Goal: Navigation & Orientation: Find specific page/section

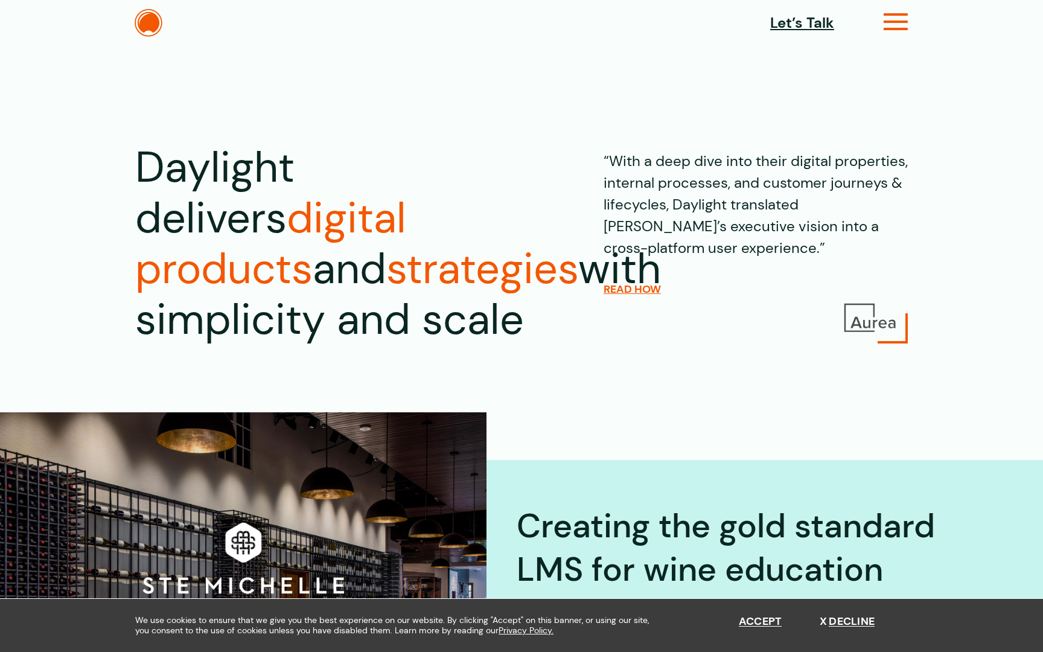
click at [888, 25] on icon at bounding box center [896, 27] width 25 height 13
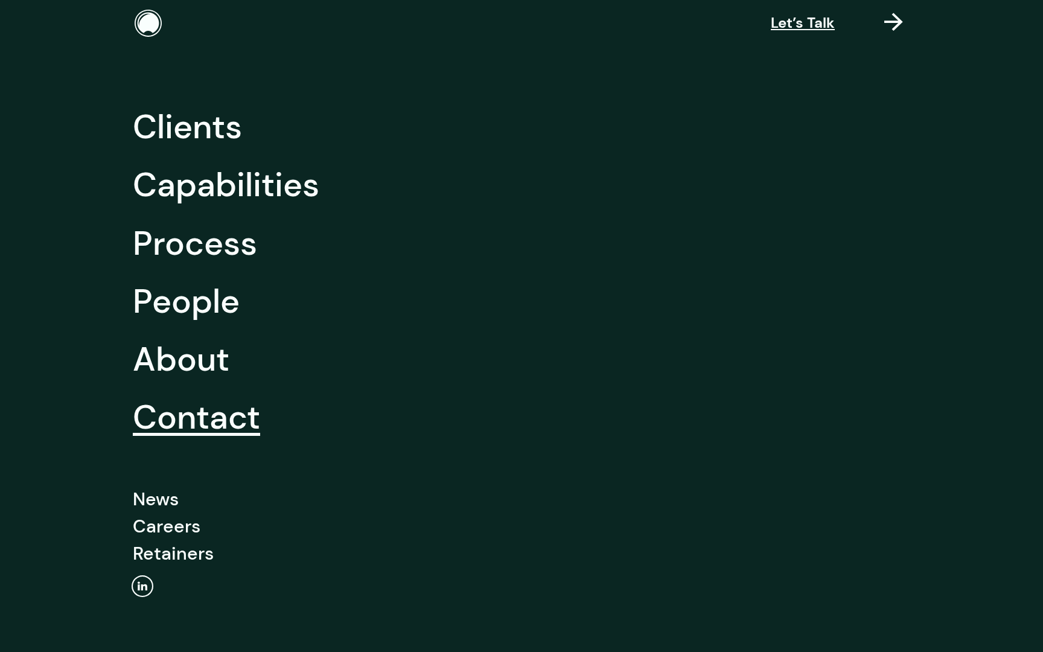
click at [192, 424] on link "Contact" at bounding box center [196, 417] width 127 height 58
click at [232, 180] on link "Capabilities" at bounding box center [226, 185] width 187 height 58
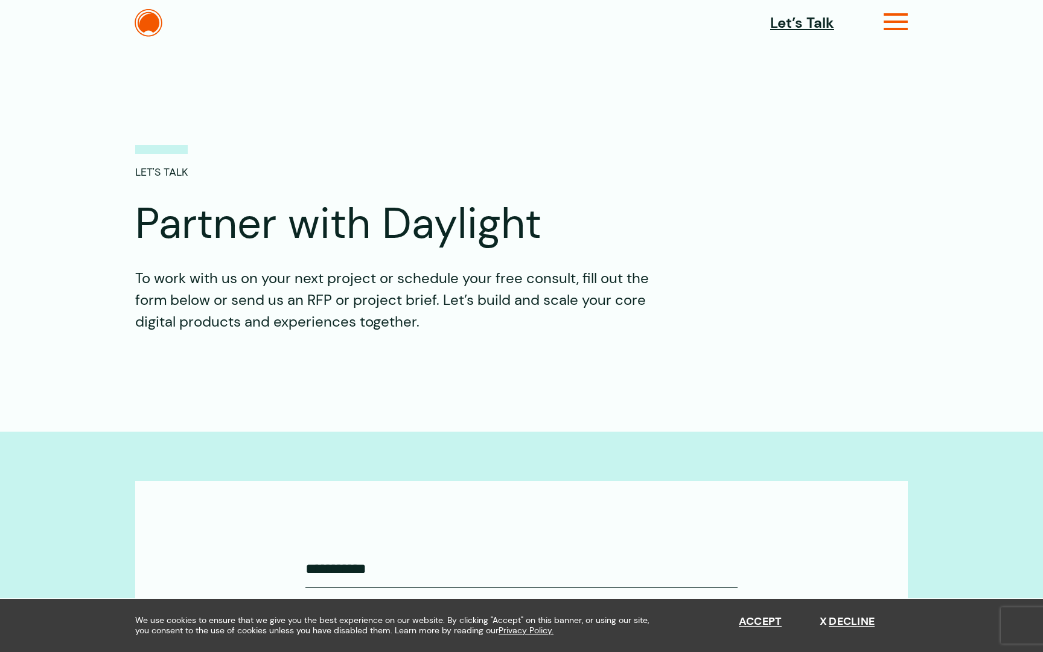
click at [891, 25] on icon at bounding box center [896, 27] width 25 height 13
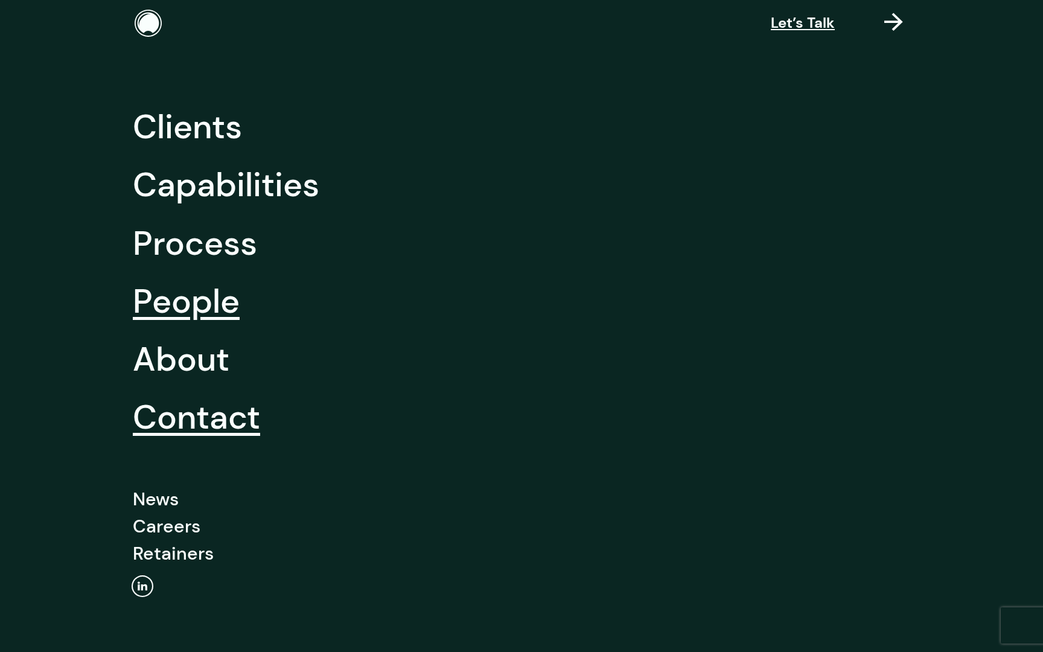
click at [195, 318] on link "People" at bounding box center [186, 301] width 107 height 58
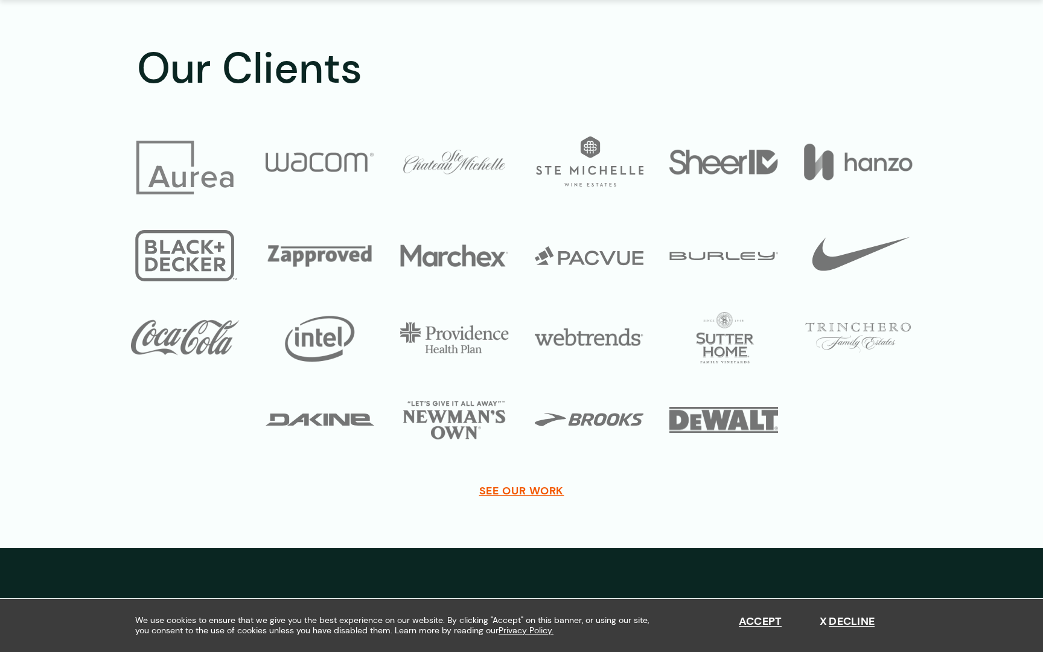
scroll to position [2143, 0]
